Goal: Information Seeking & Learning: Check status

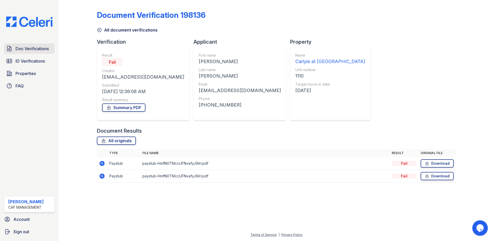
click at [28, 50] on span "Doc Verifications" at bounding box center [31, 48] width 33 height 6
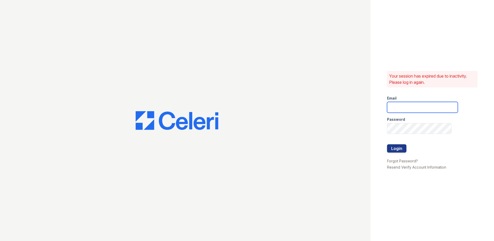
type input "[EMAIL_ADDRESS][DOMAIN_NAME]"
click at [395, 146] on button "Login" at bounding box center [396, 148] width 19 height 8
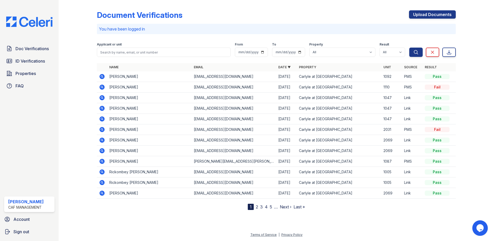
click at [102, 76] on icon at bounding box center [101, 75] width 1 height 1
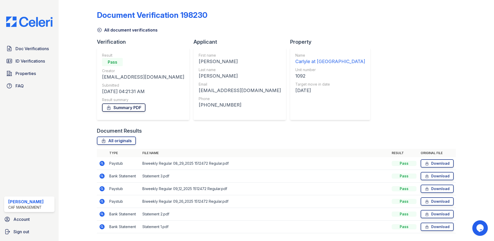
click at [126, 108] on link "Summary PDF" at bounding box center [123, 107] width 43 height 8
click at [439, 179] on link "Download" at bounding box center [436, 176] width 33 height 8
click at [440, 161] on link "Download" at bounding box center [436, 163] width 33 height 8
click at [427, 186] on link "Download" at bounding box center [436, 188] width 33 height 8
click at [425, 200] on icon at bounding box center [427, 201] width 4 height 5
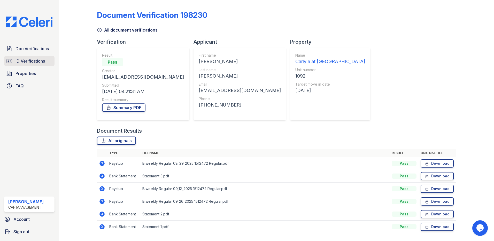
click at [35, 64] on span "ID Verifications" at bounding box center [29, 61] width 29 height 6
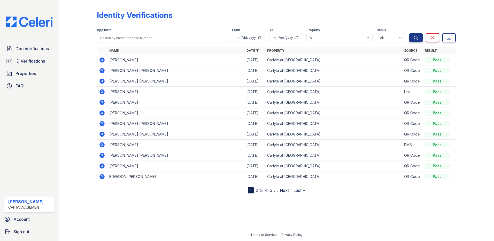
click at [100, 58] on icon at bounding box center [102, 60] width 6 height 6
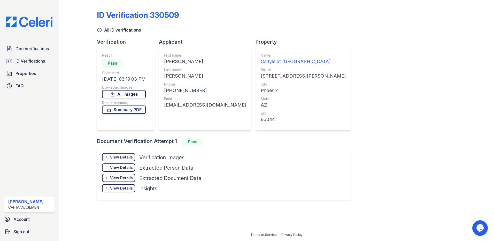
click at [145, 93] on link "All Images" at bounding box center [124, 94] width 44 height 8
click at [318, 23] on div "ID Verification 330509 All ID verifications Verification Result Pass Submitted …" at bounding box center [276, 104] width 359 height 205
drag, startPoint x: 210, startPoint y: 103, endPoint x: 165, endPoint y: 112, distance: 45.8
click at [165, 112] on div "First name [PERSON_NAME] Last name [PERSON_NAME] Phone [PHONE_NUMBER] Email [EM…" at bounding box center [205, 89] width 92 height 83
copy div "[EMAIL_ADDRESS][DOMAIN_NAME]"
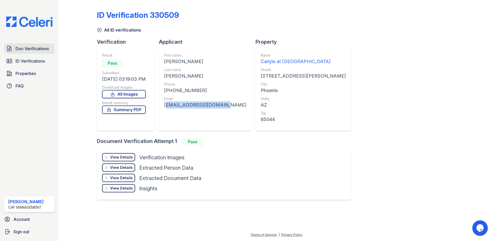
click at [14, 46] on link "Doc Verifications" at bounding box center [29, 48] width 50 height 10
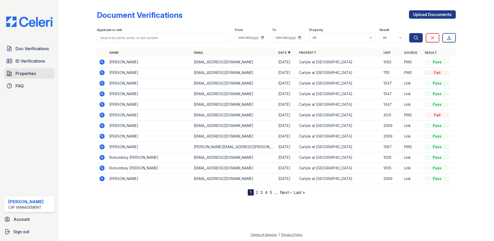
click at [25, 72] on span "Properties" at bounding box center [25, 73] width 20 height 6
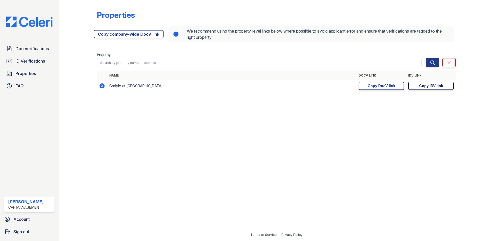
click at [438, 87] on div "Copy IDV link" at bounding box center [431, 85] width 24 height 5
